Goal: Task Accomplishment & Management: Use online tool/utility

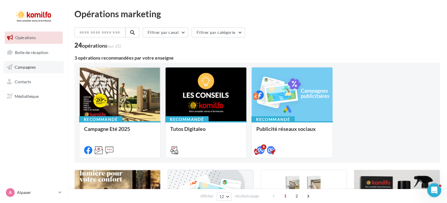
click at [36, 66] on link "Campagnes" at bounding box center [34, 67] width 60 height 12
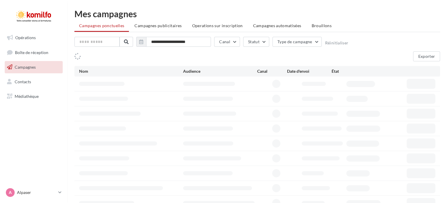
click at [150, 27] on span "Campagnes publicitaires" at bounding box center [157, 25] width 47 height 5
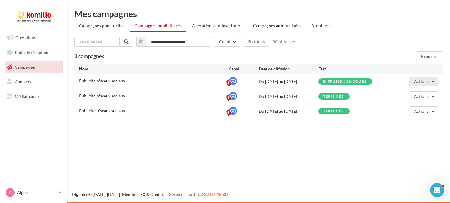
click at [426, 83] on span "Actions" at bounding box center [421, 81] width 15 height 5
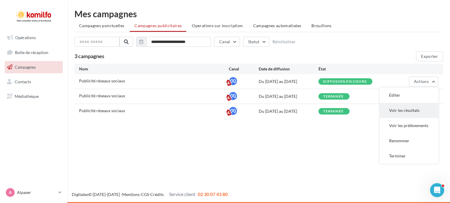
click at [406, 108] on button "Voir les résultats" at bounding box center [408, 110] width 59 height 15
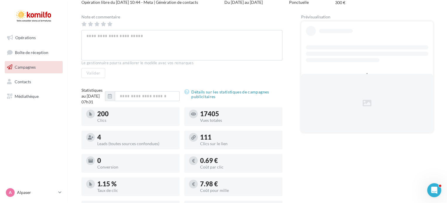
scroll to position [205, 0]
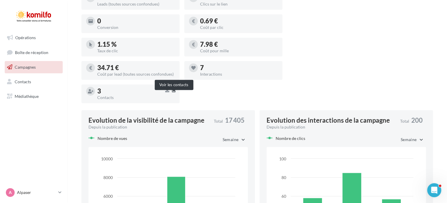
click at [175, 93] on icon "button" at bounding box center [174, 90] width 4 height 5
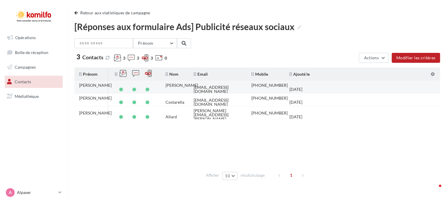
click at [218, 88] on div "albertfornes@hotmail.com" at bounding box center [218, 89] width 48 height 8
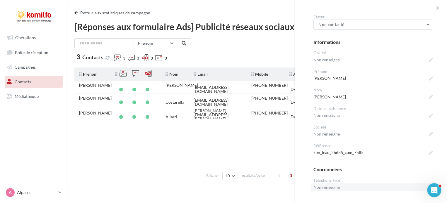
scroll to position [88, 0]
click at [344, 25] on button "Non contacté" at bounding box center [372, 25] width 119 height 10
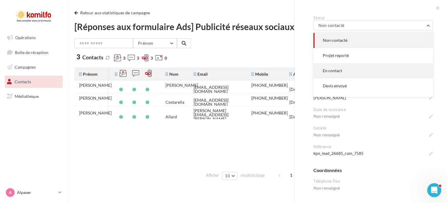
click at [344, 69] on button "En contact" at bounding box center [372, 70] width 119 height 15
